Goal: Task Accomplishment & Management: Use online tool/utility

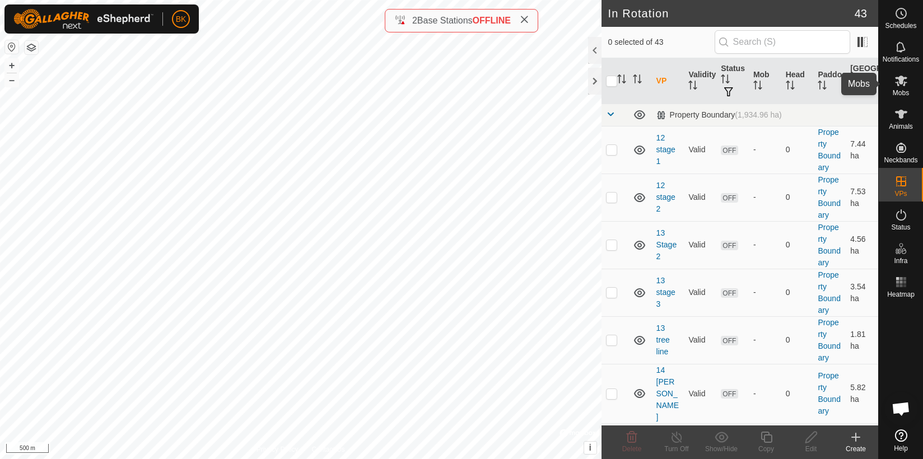
click at [898, 75] on icon at bounding box center [901, 80] width 13 height 13
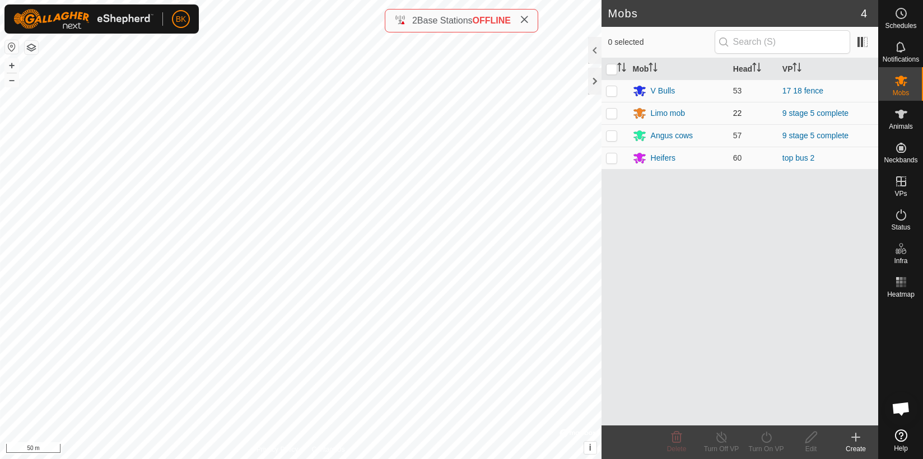
click at [613, 116] on p-checkbox at bounding box center [611, 113] width 11 height 9
checkbox input "true"
click at [611, 133] on p-checkbox at bounding box center [611, 135] width 11 height 9
checkbox input "true"
click at [769, 441] on icon at bounding box center [767, 437] width 14 height 13
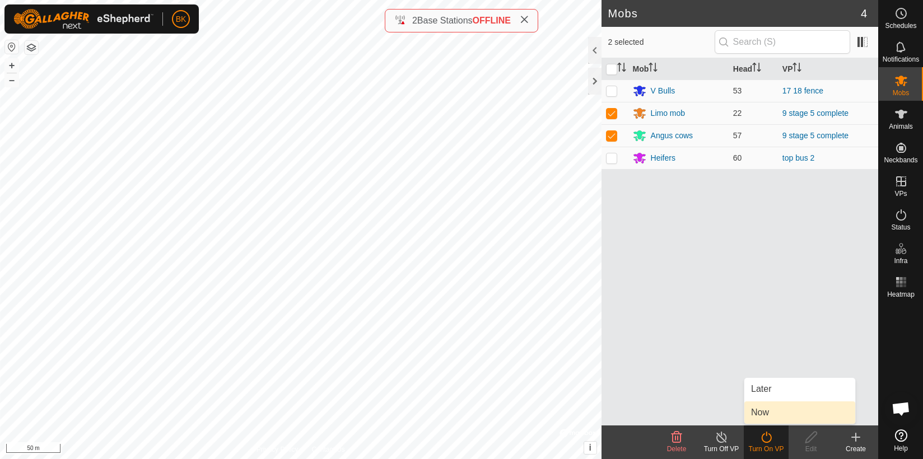
click at [769, 410] on link "Now" at bounding box center [800, 413] width 111 height 22
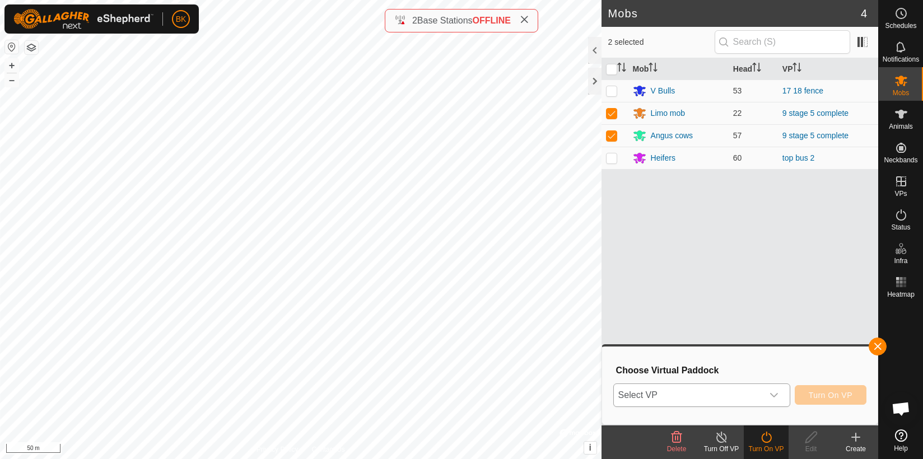
click at [781, 395] on div "dropdown trigger" at bounding box center [774, 395] width 22 height 22
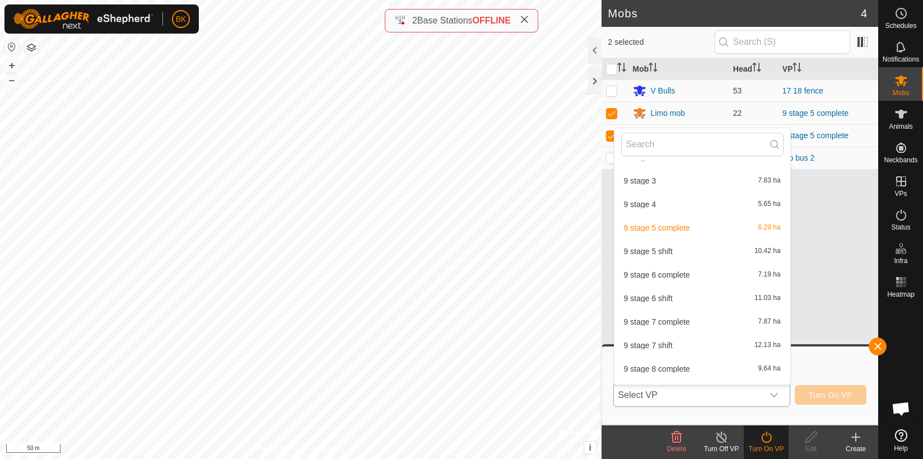
scroll to position [414, 0]
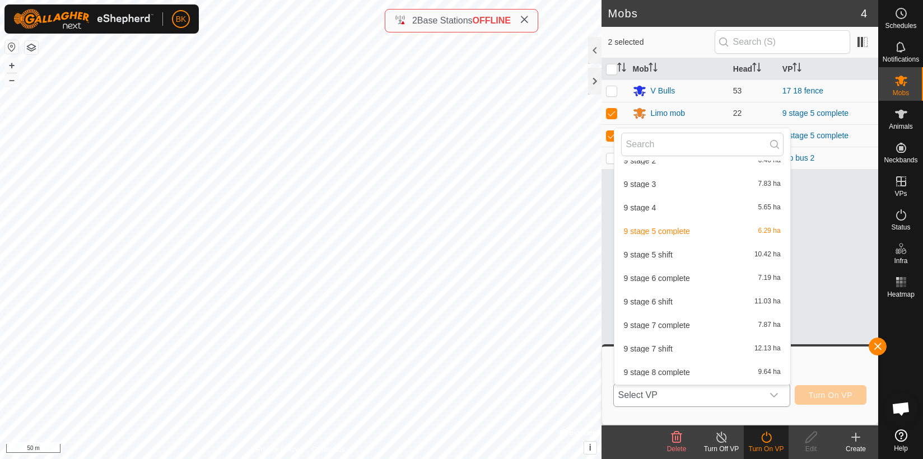
click at [665, 304] on li "9 stage 6 shift 11.03 ha" at bounding box center [703, 302] width 176 height 22
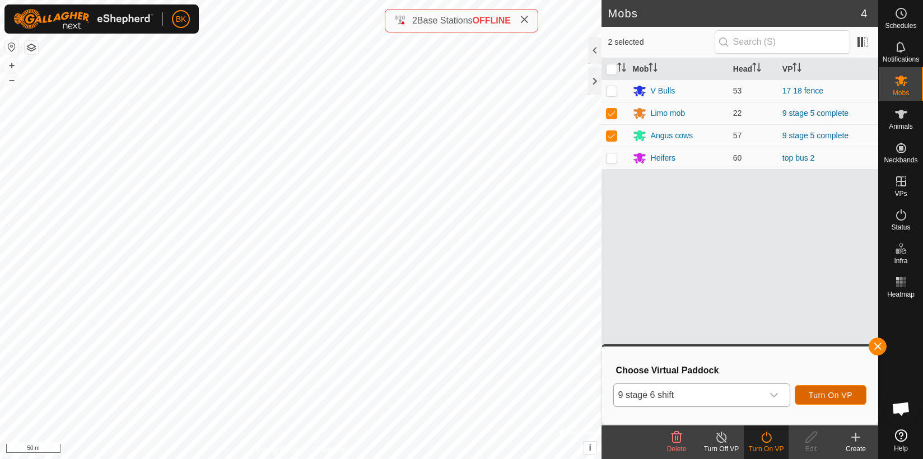
click at [829, 391] on span "Turn On VP" at bounding box center [831, 395] width 44 height 9
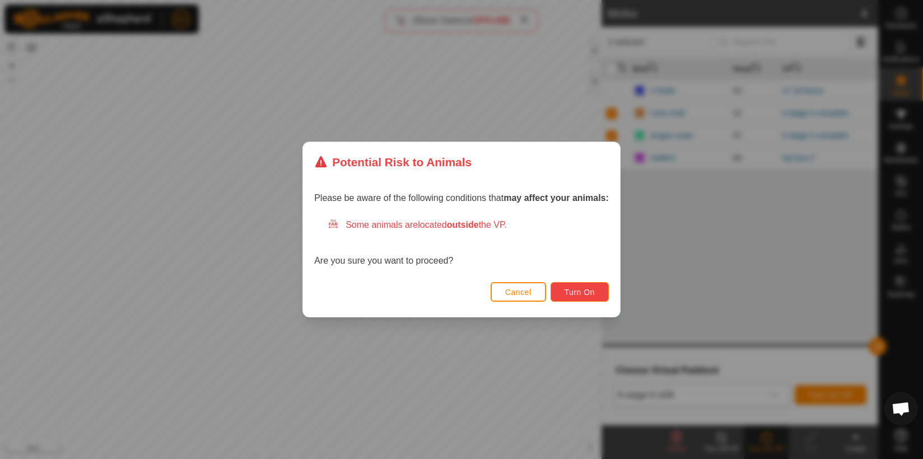
click at [595, 297] on button "Turn On" at bounding box center [580, 292] width 58 height 20
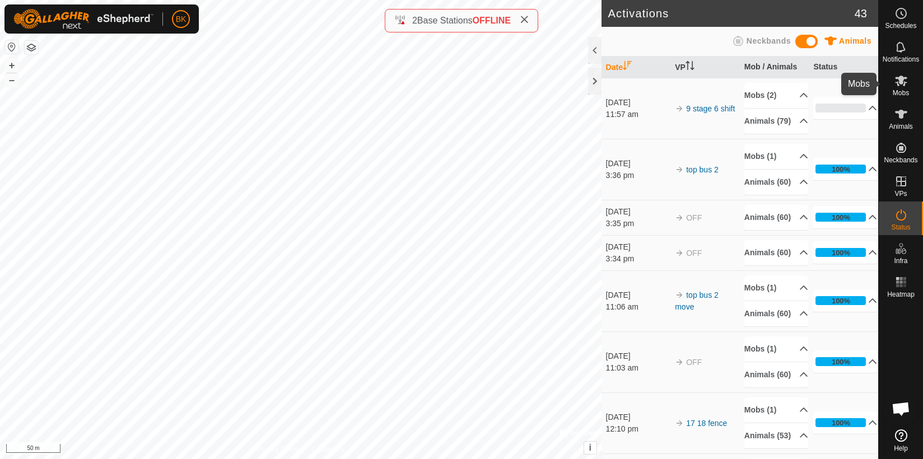
click at [903, 82] on icon at bounding box center [901, 81] width 12 height 11
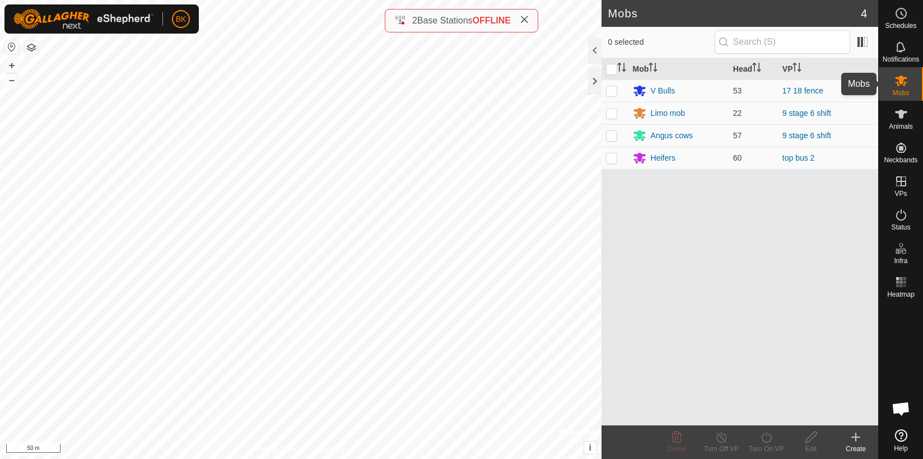
click at [903, 82] on icon at bounding box center [901, 81] width 12 height 11
click at [114, 459] on html "BK Schedules Notifications Mobs Animals Neckbands VPs Status Infra Heatmap Help…" at bounding box center [461, 229] width 923 height 459
click at [6, 459] on html "BK Schedules Notifications Mobs Animals Neckbands VPs Status Infra Heatmap Help…" at bounding box center [461, 229] width 923 height 459
click at [354, 459] on html "BK Schedules Notifications Mobs Animals Neckbands VPs Status Infra Heatmap Help…" at bounding box center [461, 229] width 923 height 459
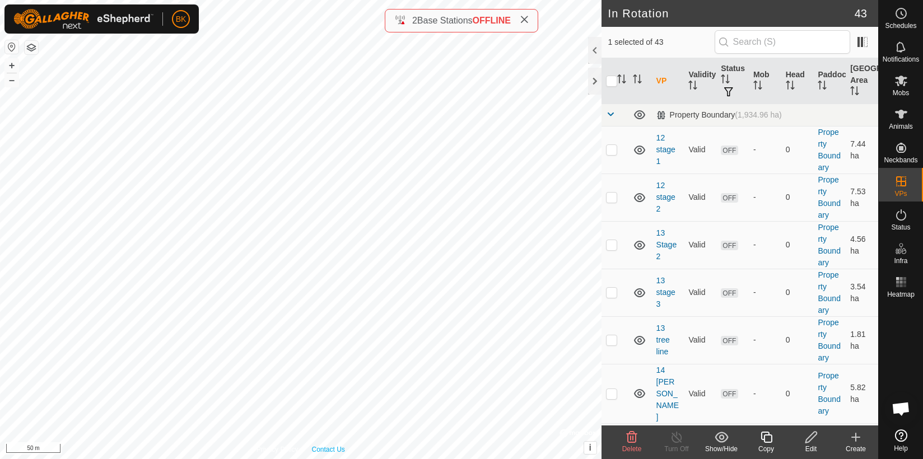
checkbox input "false"
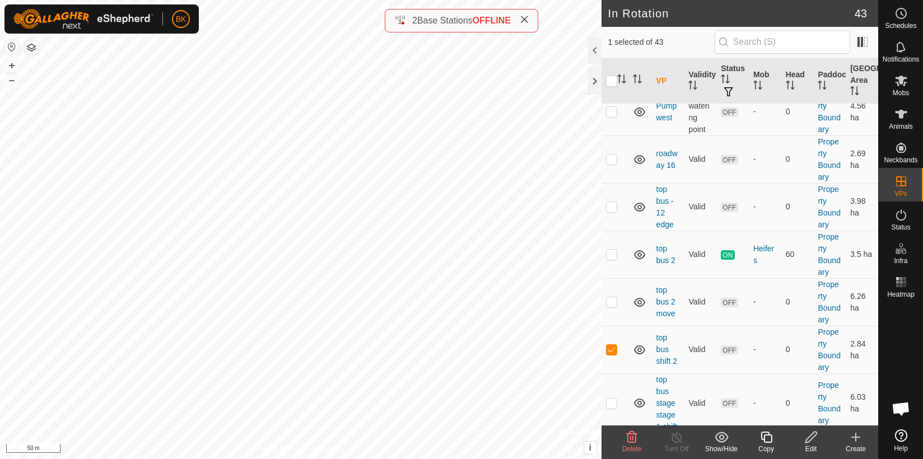
scroll to position [1921, 0]
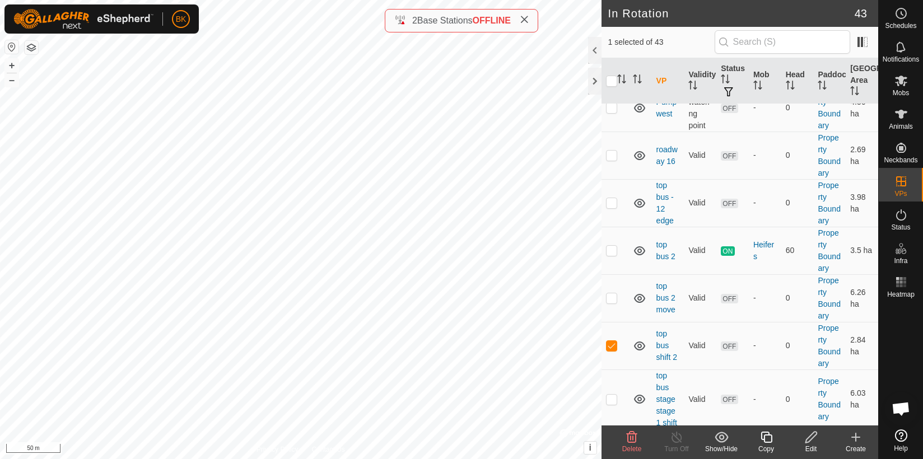
click at [629, 436] on icon at bounding box center [631, 437] width 13 height 13
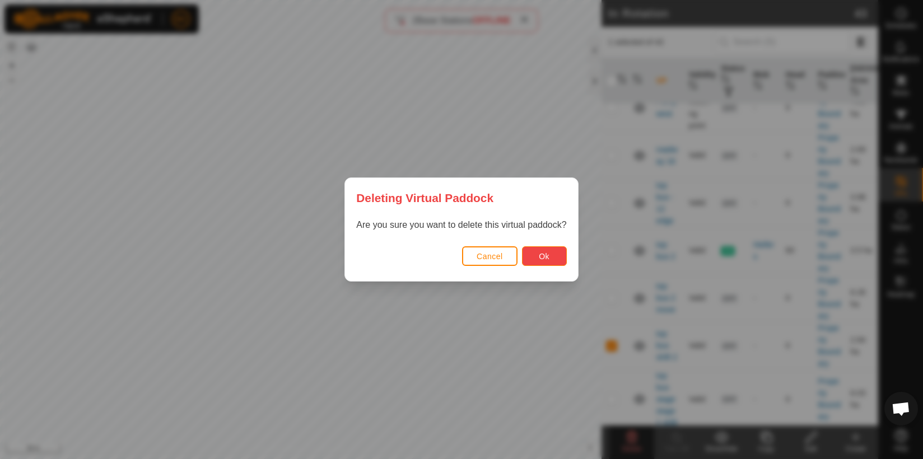
click at [550, 261] on button "Ok" at bounding box center [544, 257] width 45 height 20
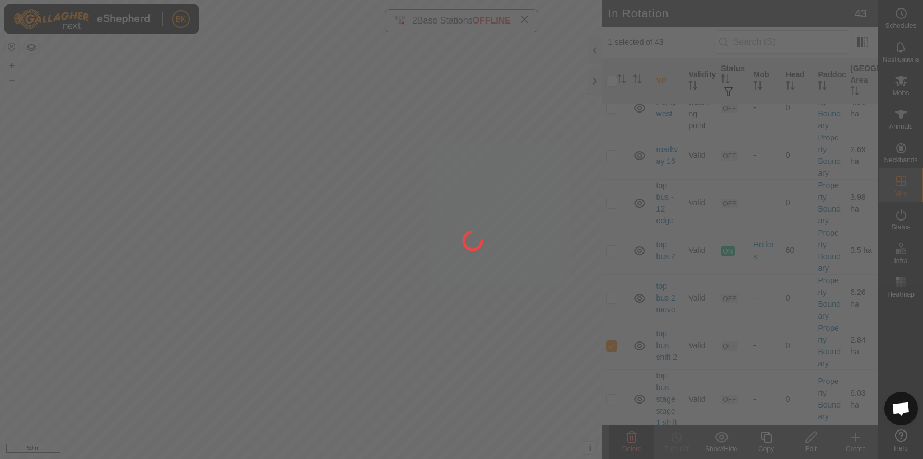
checkbox input "false"
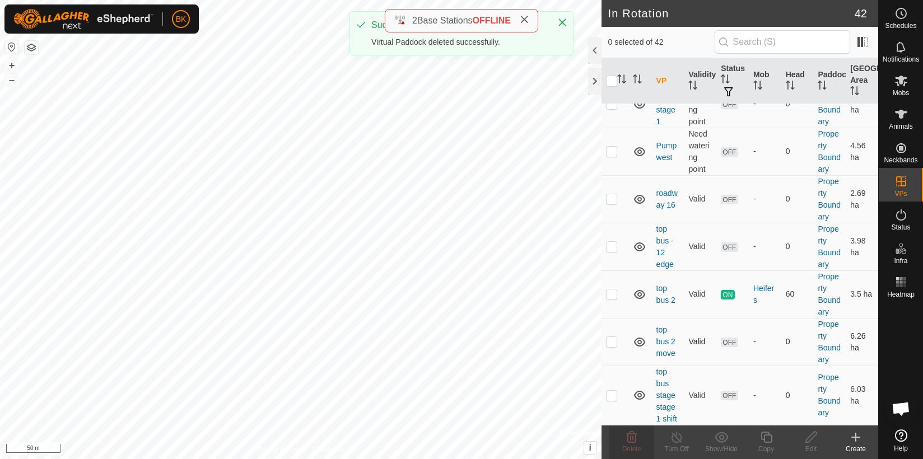
scroll to position [1874, 0]
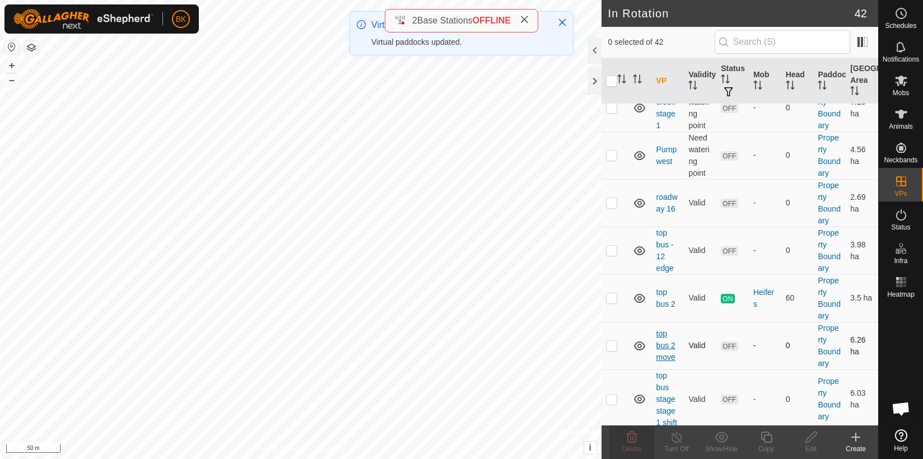
click at [660, 345] on link "top bus 2 move" at bounding box center [666, 345] width 19 height 33
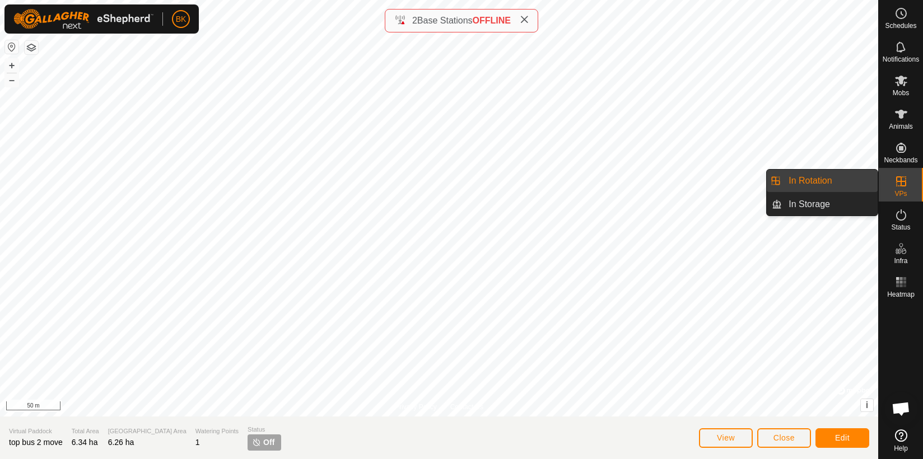
click at [845, 182] on link "In Rotation" at bounding box center [830, 181] width 96 height 22
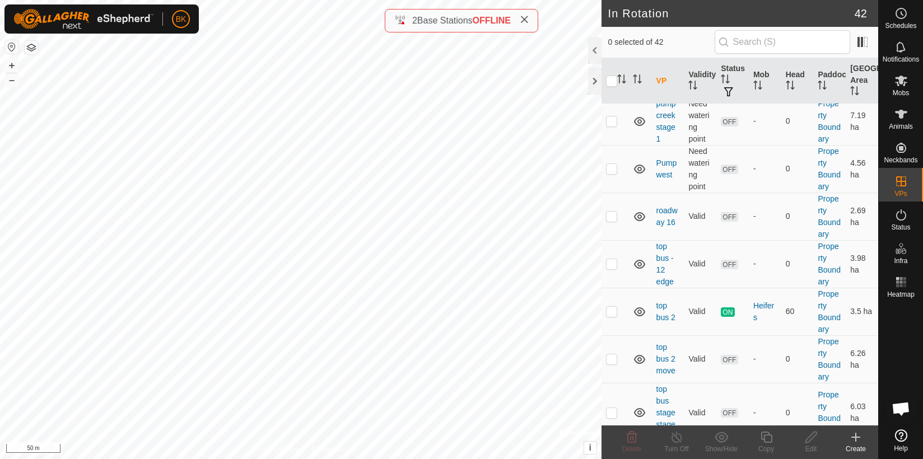
scroll to position [1874, 0]
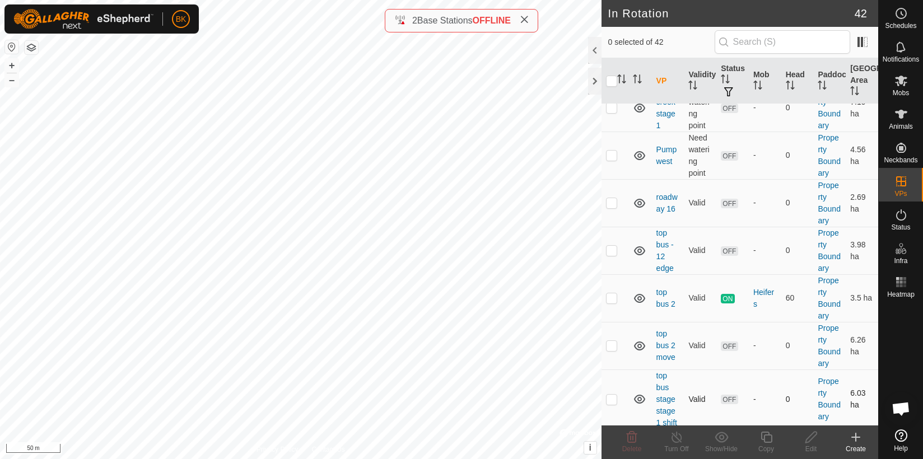
click at [611, 397] on p-checkbox at bounding box center [611, 399] width 11 height 9
checkbox input "true"
click at [635, 439] on icon at bounding box center [631, 437] width 13 height 13
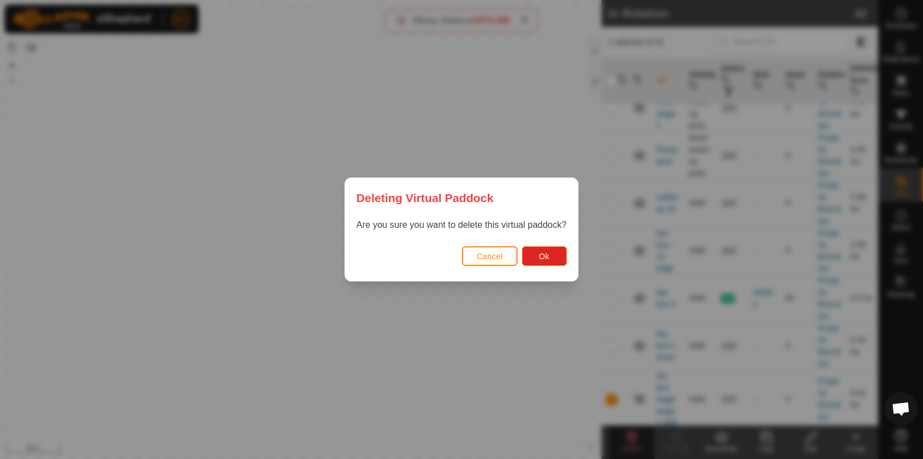
click at [489, 256] on span "Cancel" at bounding box center [490, 256] width 26 height 9
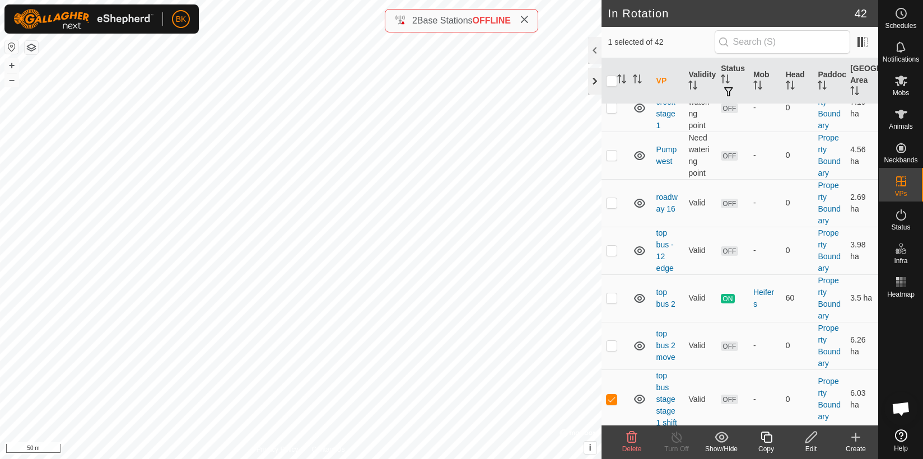
click at [592, 85] on div at bounding box center [594, 81] width 13 height 27
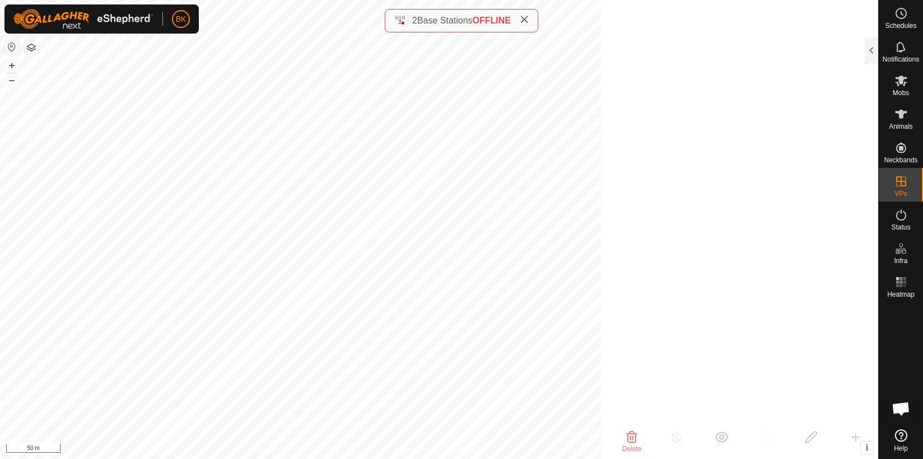
scroll to position [7084, 0]
click at [897, 431] on icon at bounding box center [901, 436] width 12 height 12
click at [904, 115] on icon at bounding box center [901, 114] width 13 height 13
click at [903, 105] on es-animals-svg-icon at bounding box center [902, 114] width 20 height 18
click at [910, 114] on es-animals-svg-icon at bounding box center [902, 114] width 20 height 18
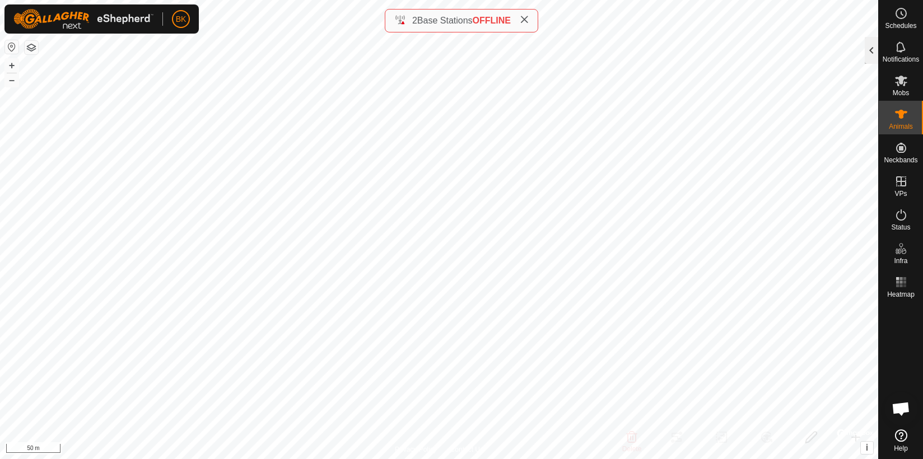
click at [876, 46] on div at bounding box center [871, 50] width 13 height 27
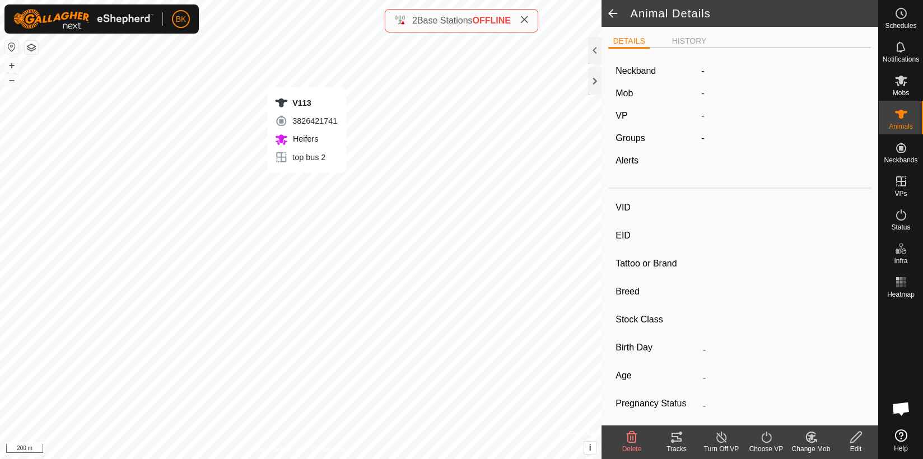
type input "V113"
type input "-"
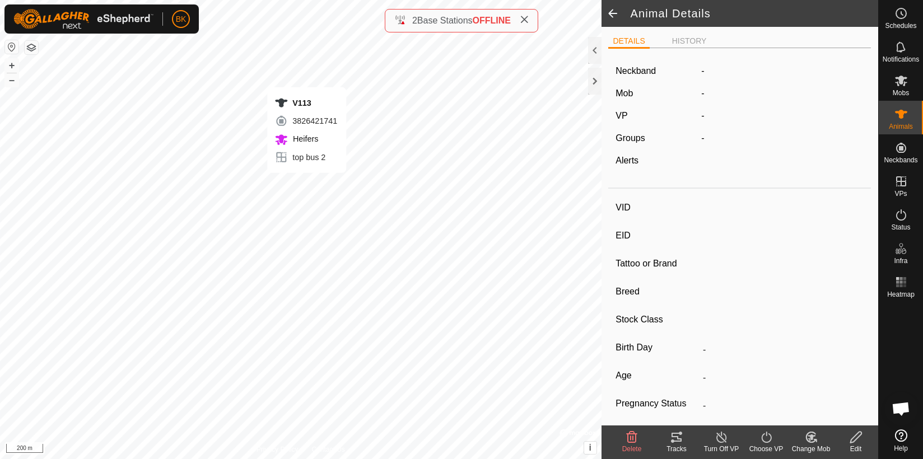
type input "-"
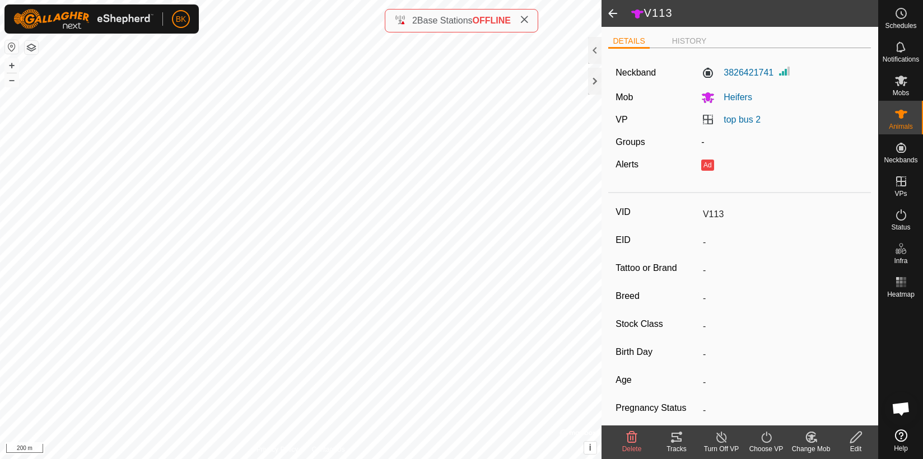
drag, startPoint x: 874, startPoint y: 278, endPoint x: 865, endPoint y: 368, distance: 90.2
click at [902, 91] on span "Mobs" at bounding box center [901, 93] width 16 height 7
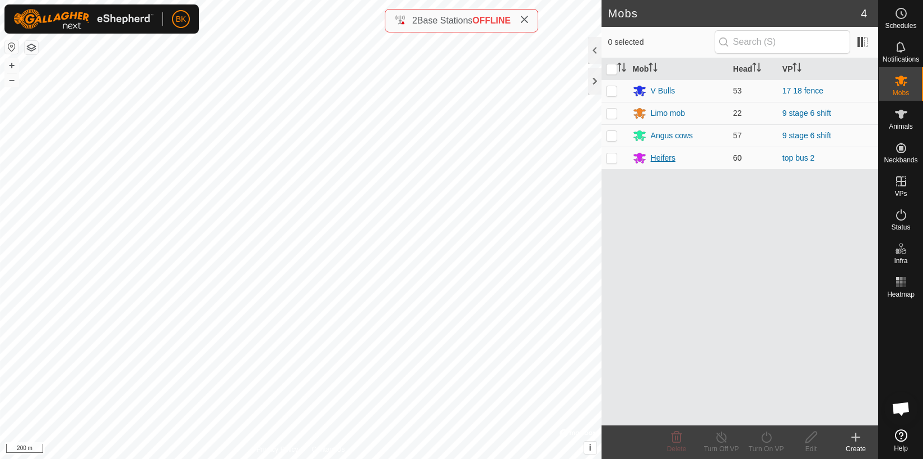
click at [657, 156] on div "Heifers" at bounding box center [663, 158] width 25 height 12
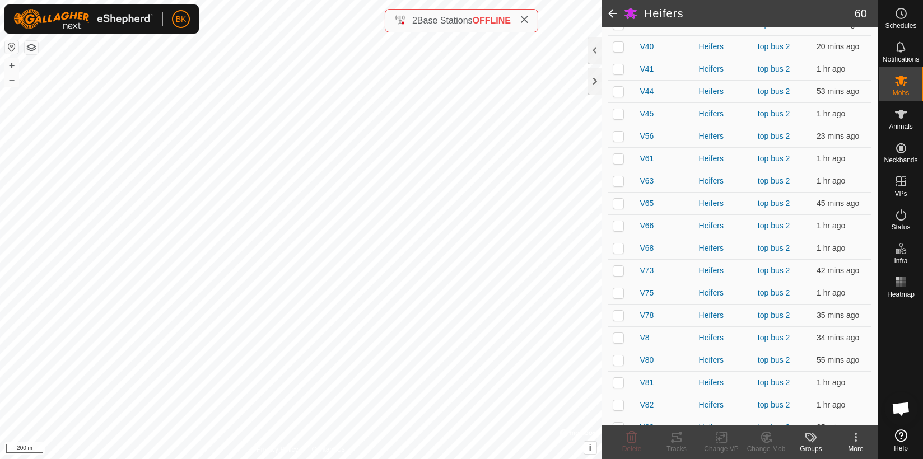
scroll to position [1098, 0]
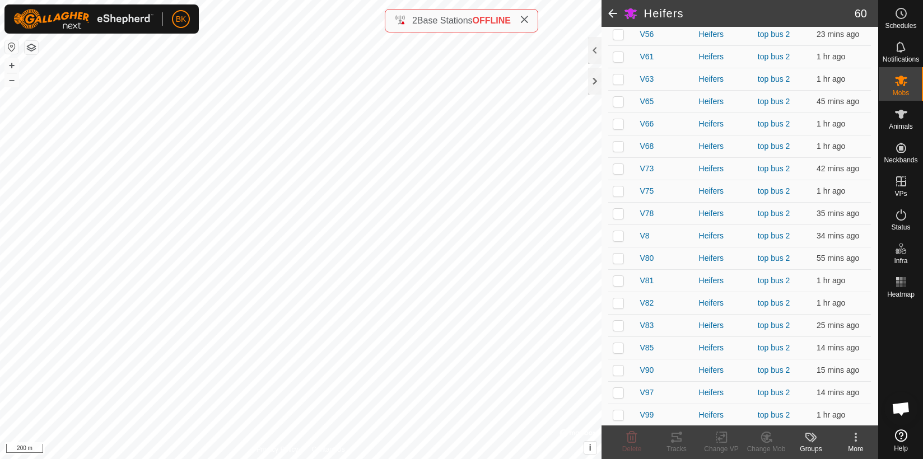
click at [852, 445] on div "More" at bounding box center [856, 449] width 45 height 10
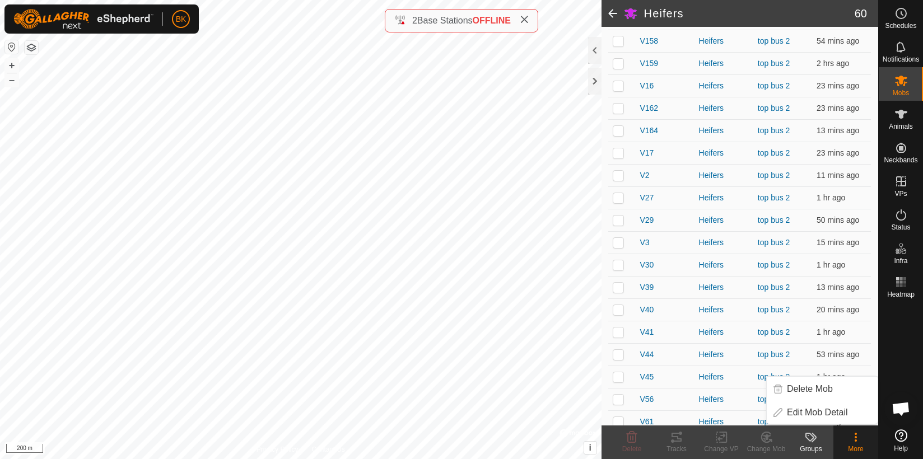
scroll to position [0, 0]
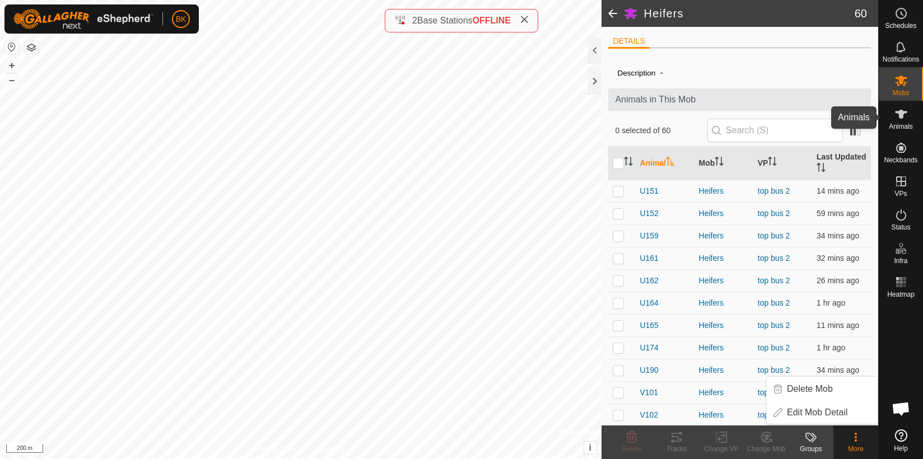
click at [901, 127] on span "Animals" at bounding box center [901, 126] width 24 height 7
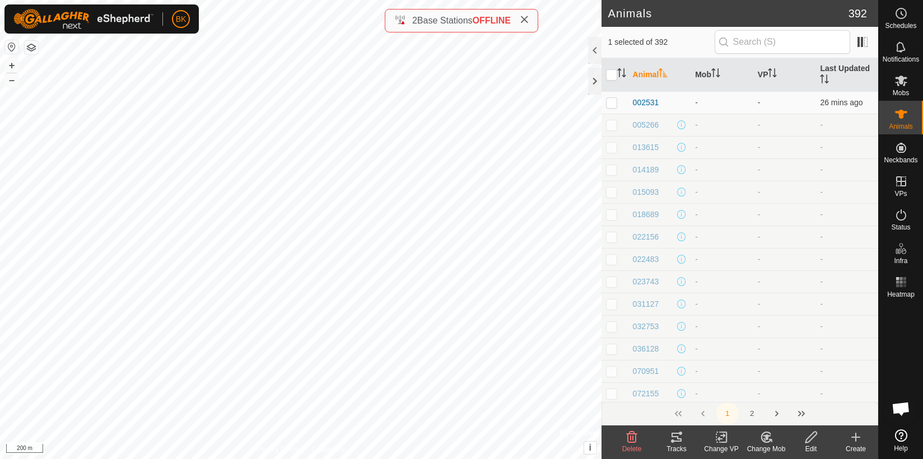
click at [663, 73] on icon "Activate to sort" at bounding box center [663, 72] width 9 height 9
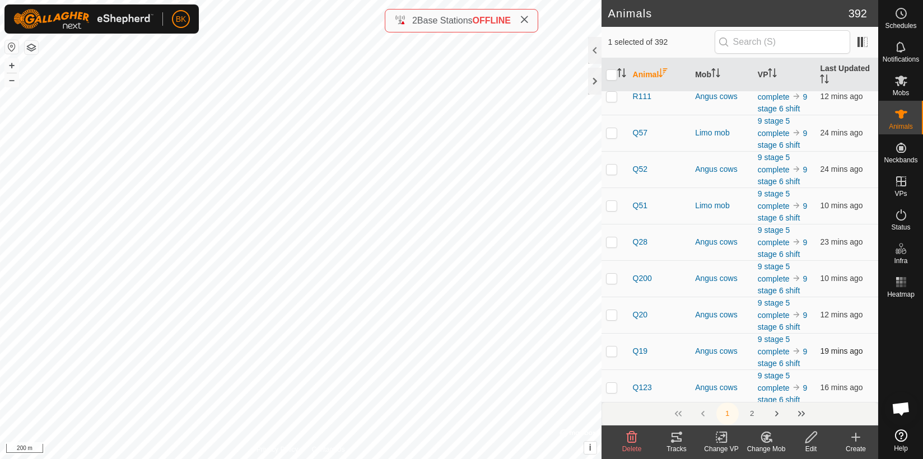
scroll to position [4485, 0]
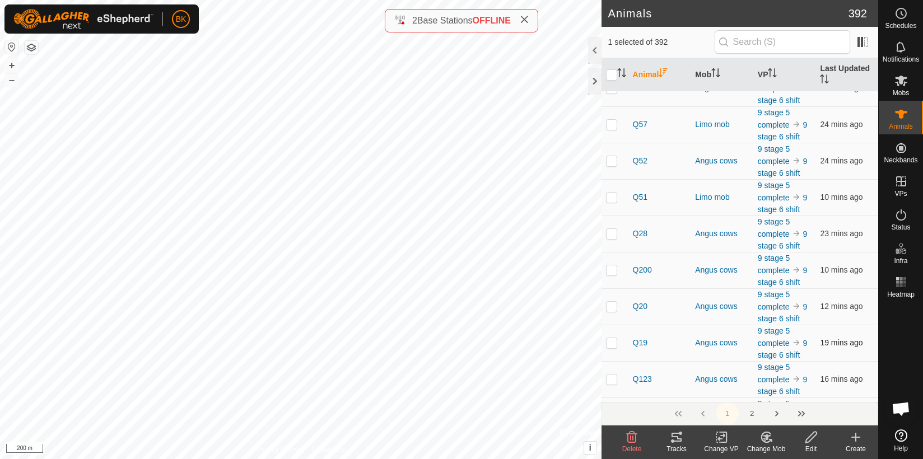
click at [858, 342] on td "19 mins ago" at bounding box center [847, 343] width 63 height 36
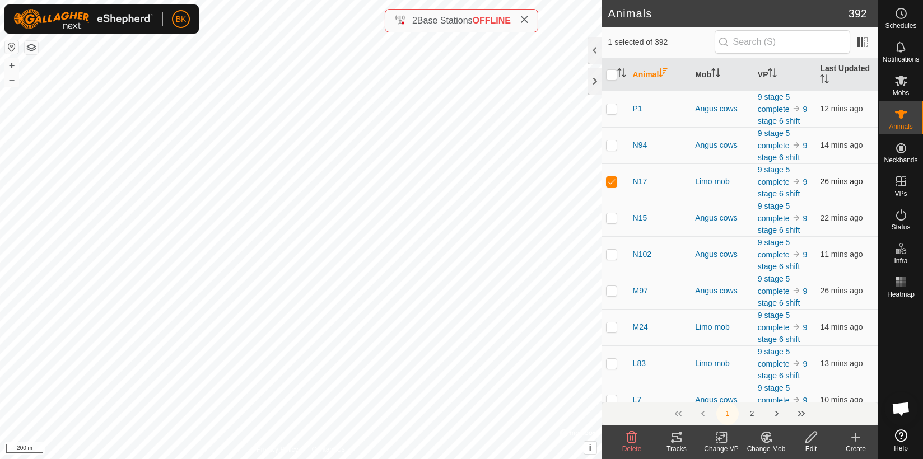
click at [638, 176] on span "N17" at bounding box center [640, 182] width 15 height 12
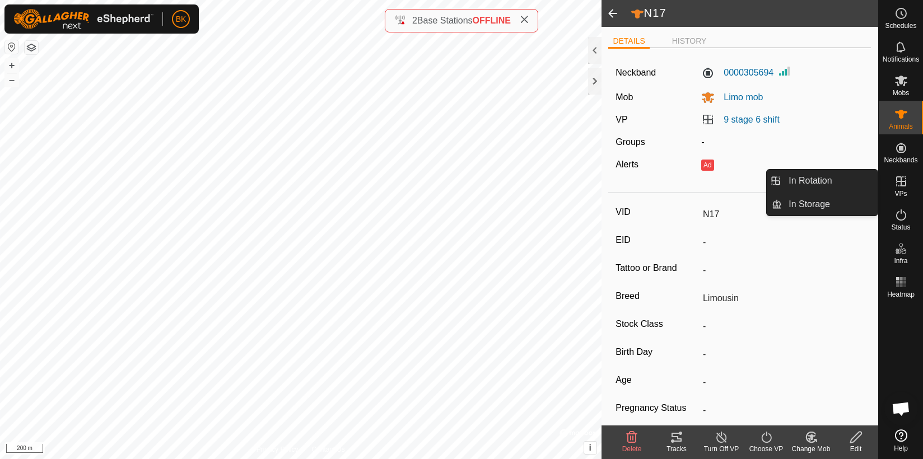
click at [903, 175] on icon at bounding box center [901, 181] width 13 height 13
click at [898, 185] on icon at bounding box center [902, 182] width 10 height 10
click at [837, 184] on link "In Rotation" at bounding box center [830, 181] width 96 height 22
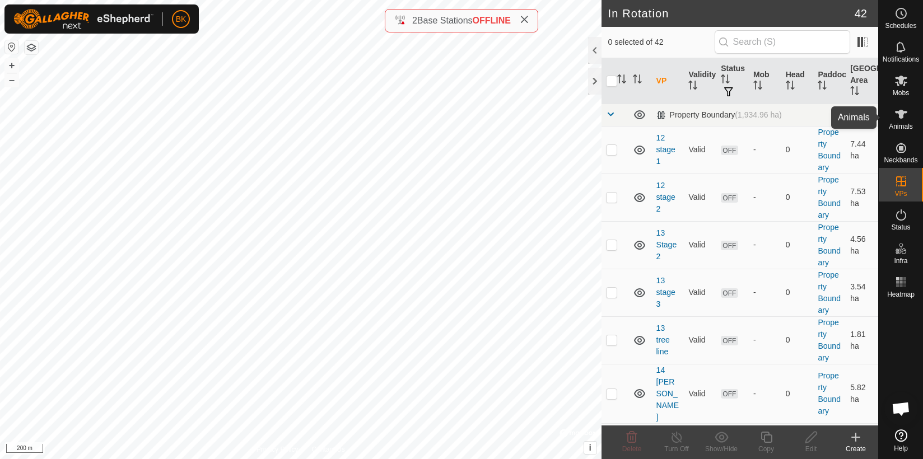
click at [902, 110] on icon at bounding box center [901, 114] width 12 height 9
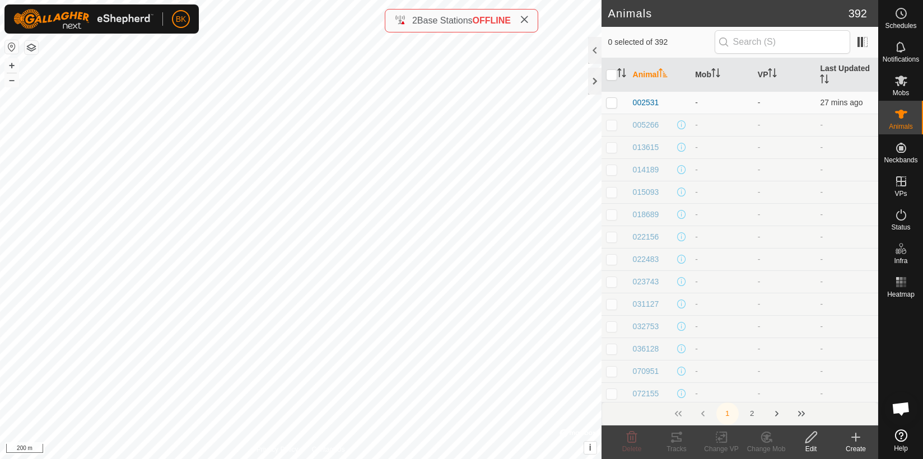
click at [898, 436] on icon at bounding box center [901, 436] width 12 height 12
